Goal: Find contact information: Find contact information

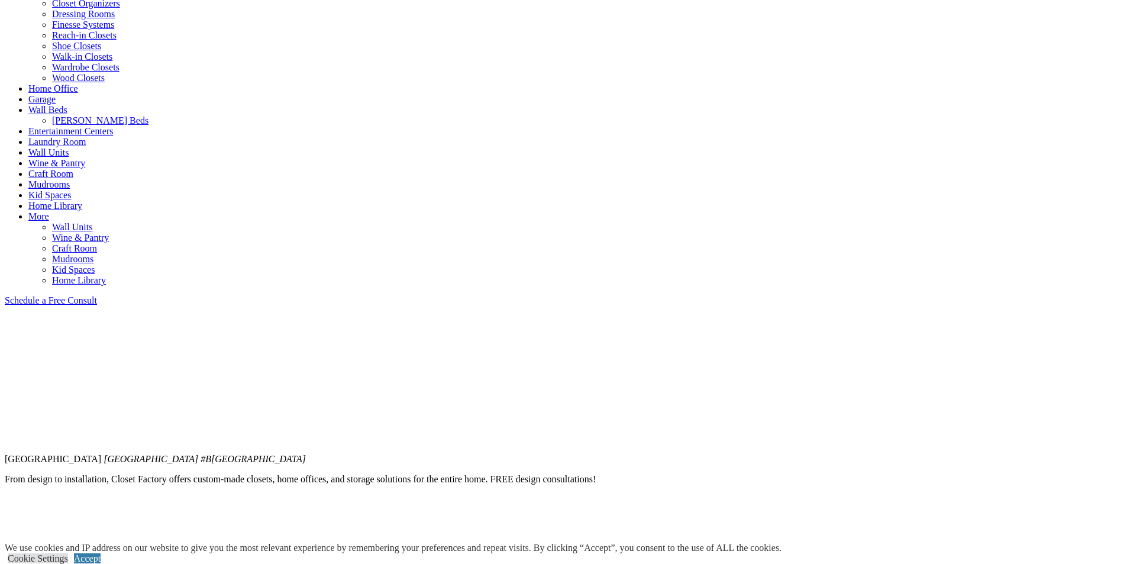
scroll to position [355, 0]
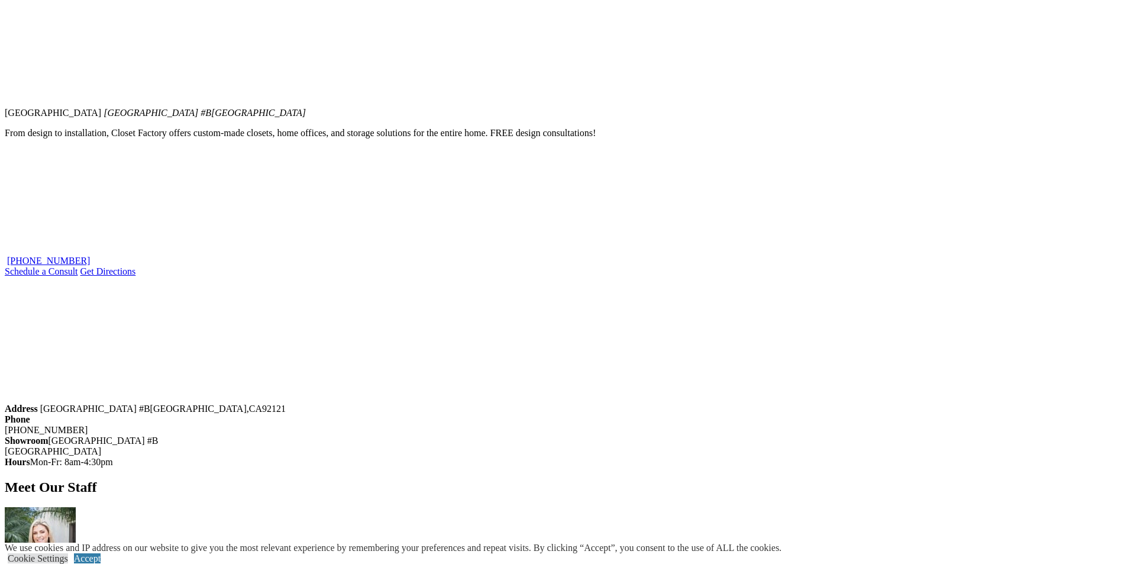
scroll to position [592, 0]
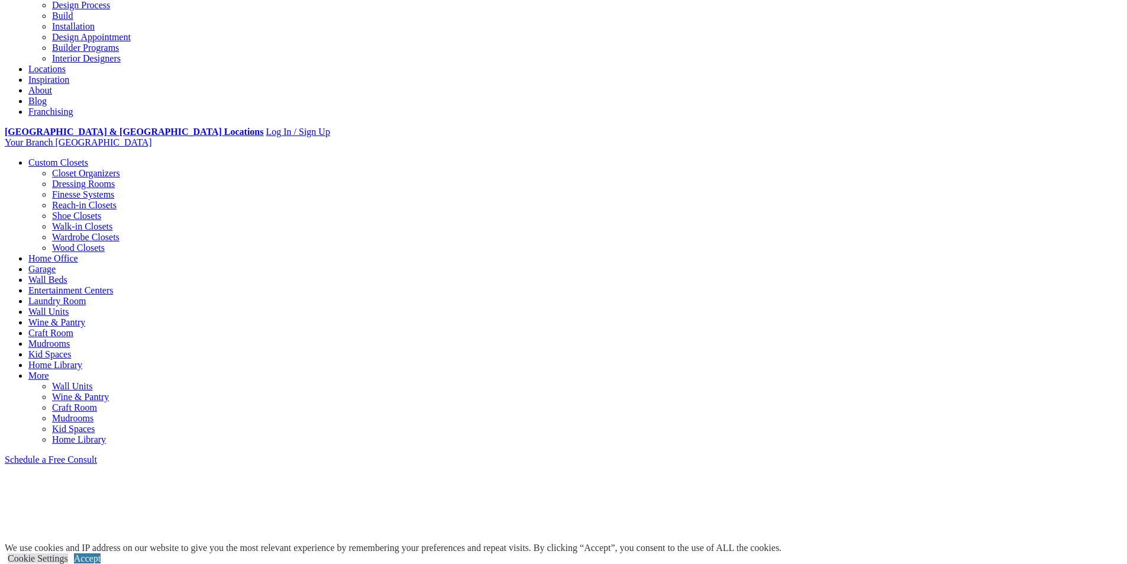
scroll to position [59, 0]
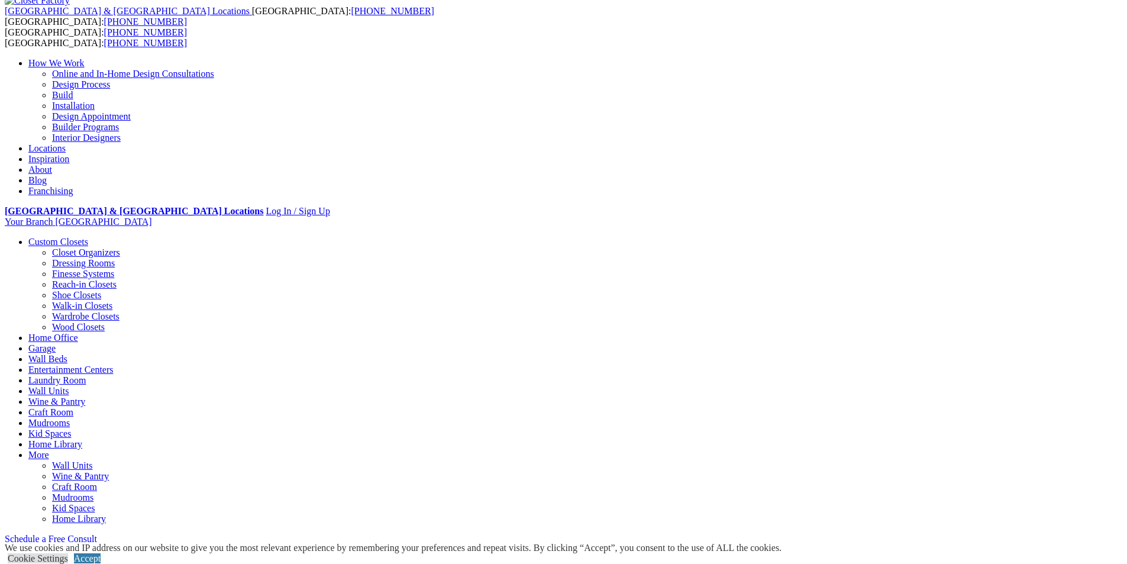
drag, startPoint x: 441, startPoint y: 351, endPoint x: 373, endPoint y: 351, distance: 68.0
copy div "(858) 360-2023"
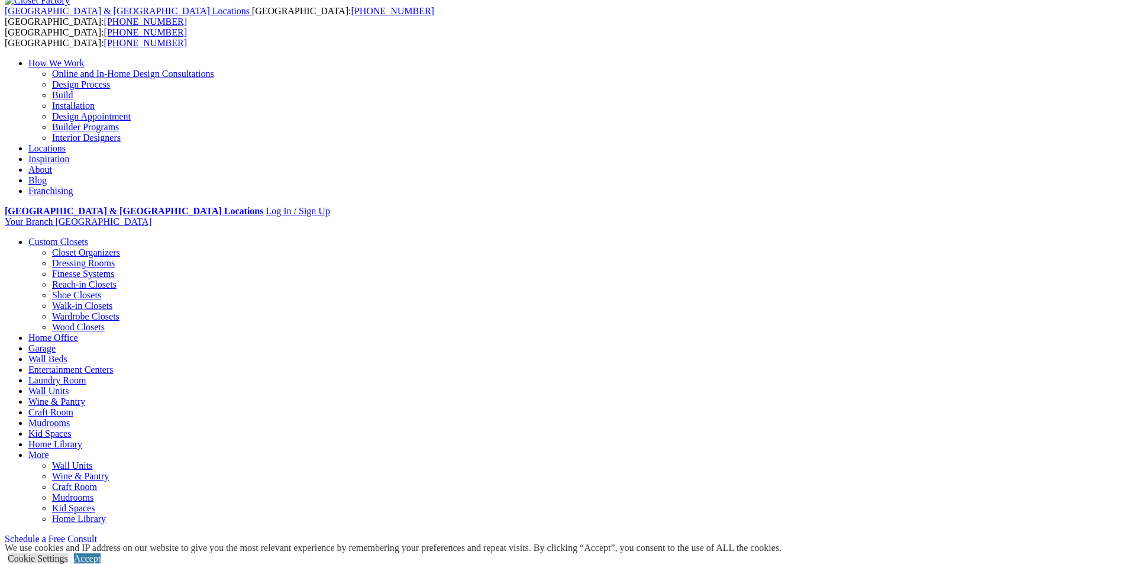
drag, startPoint x: 438, startPoint y: 348, endPoint x: 379, endPoint y: 350, distance: 58.6
copy div "(858) 360-2023"
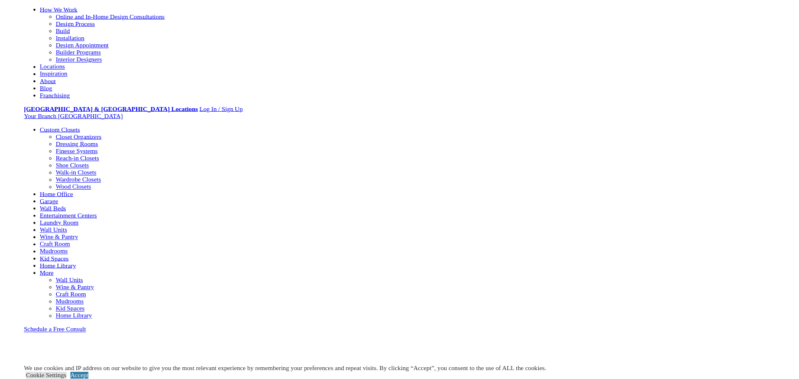
scroll to position [237, 0]
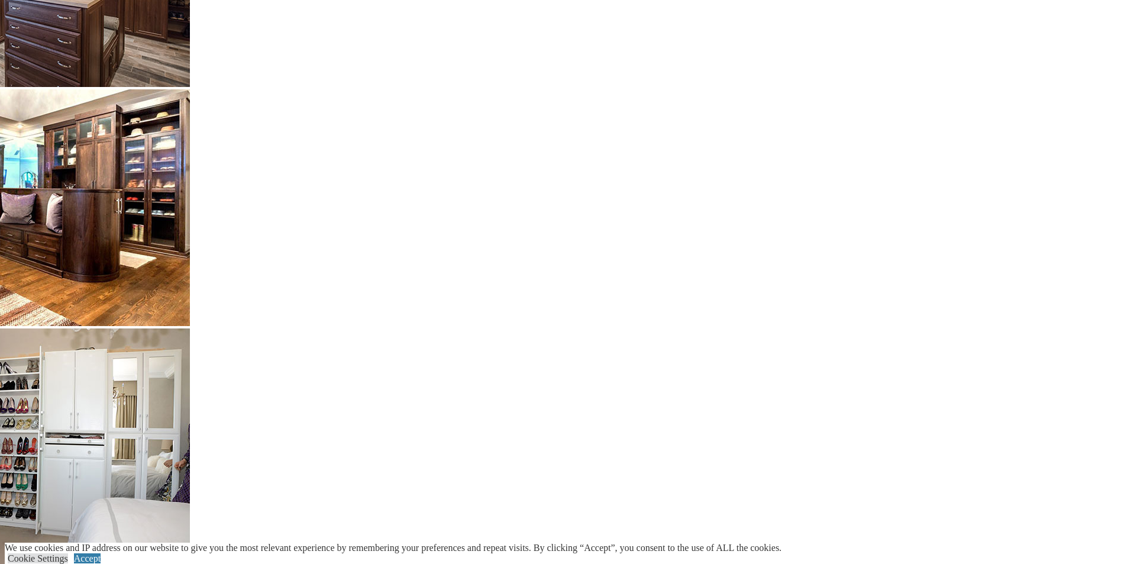
scroll to position [2781, 0]
